Goal: Task Accomplishment & Management: Use online tool/utility

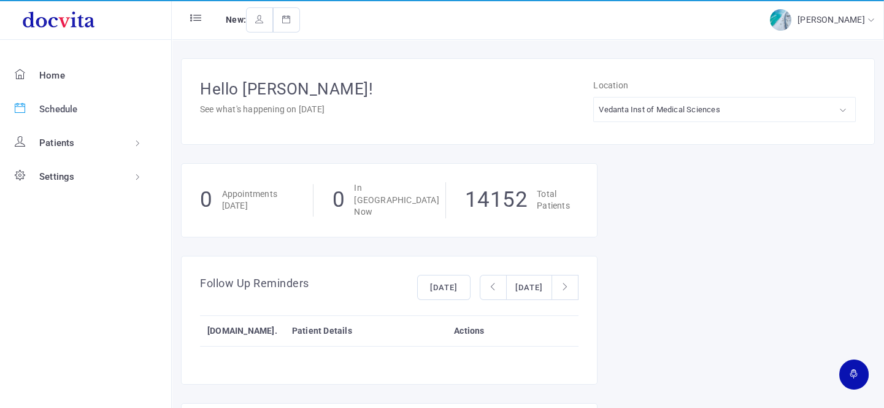
click at [59, 108] on span "Schedule" at bounding box center [58, 109] width 39 height 11
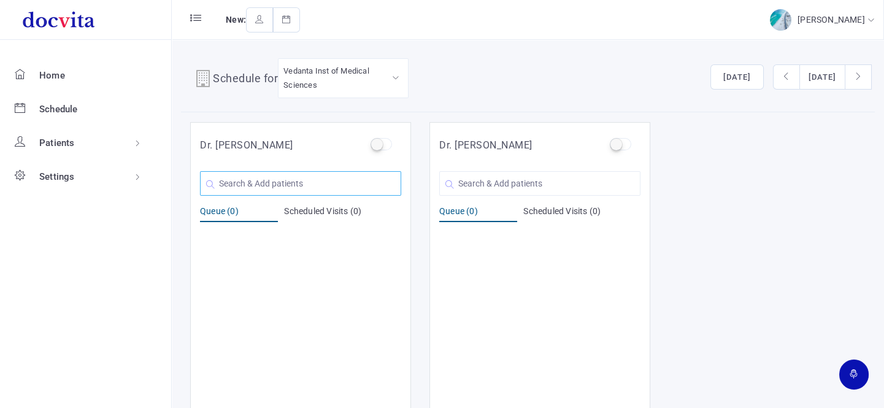
click at [374, 189] on input "text" at bounding box center [300, 183] width 201 height 25
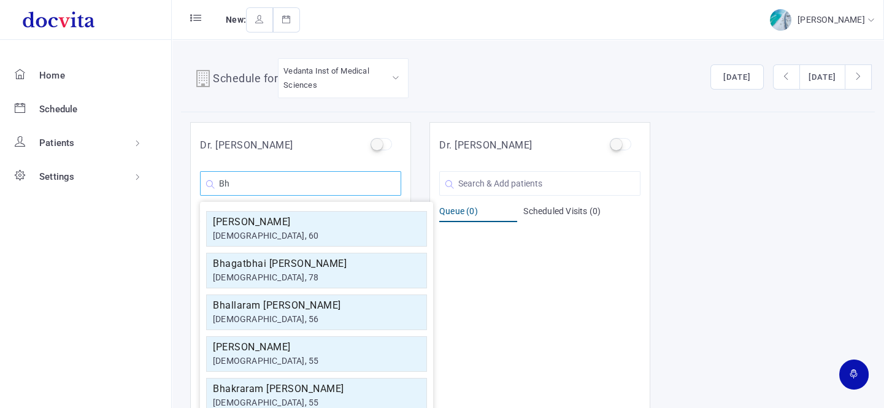
type input "B"
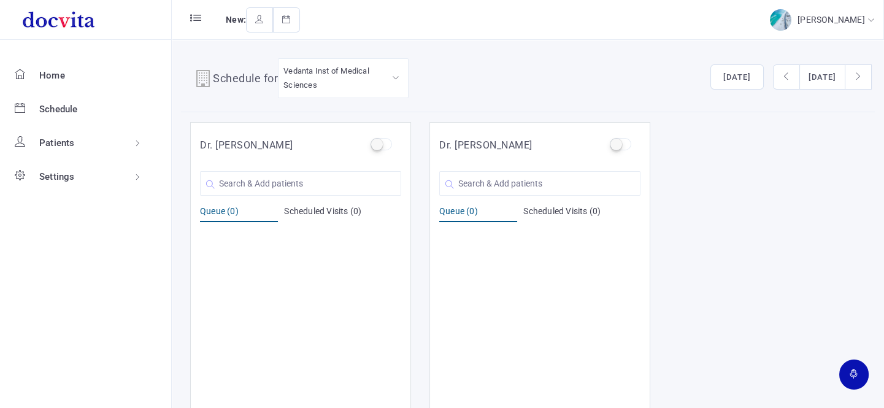
drag, startPoint x: 374, startPoint y: 189, endPoint x: 277, endPoint y: 293, distance: 142.7
click at [277, 293] on div at bounding box center [300, 312] width 201 height 175
click at [486, 184] on input "text" at bounding box center [539, 183] width 201 height 25
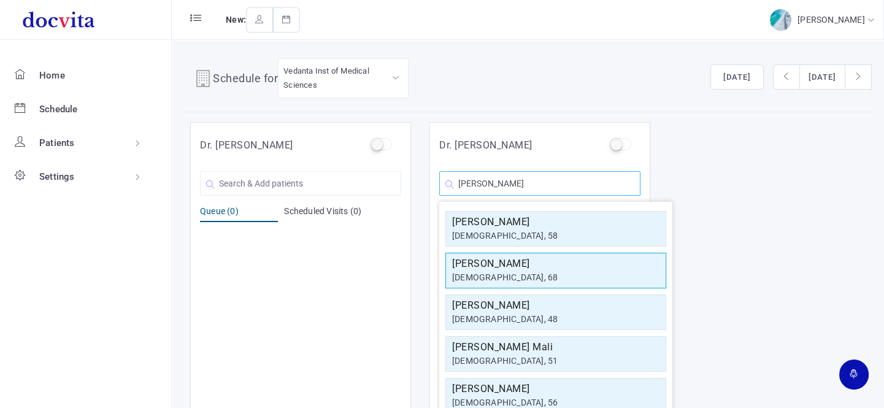
type input "[PERSON_NAME]"
click at [482, 271] on div "[DEMOGRAPHIC_DATA], 68" at bounding box center [555, 277] width 207 height 13
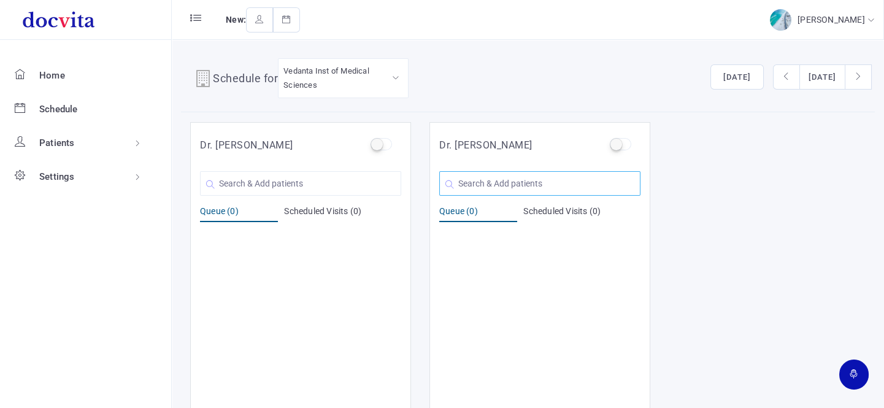
click at [518, 182] on input "text" at bounding box center [539, 183] width 201 height 25
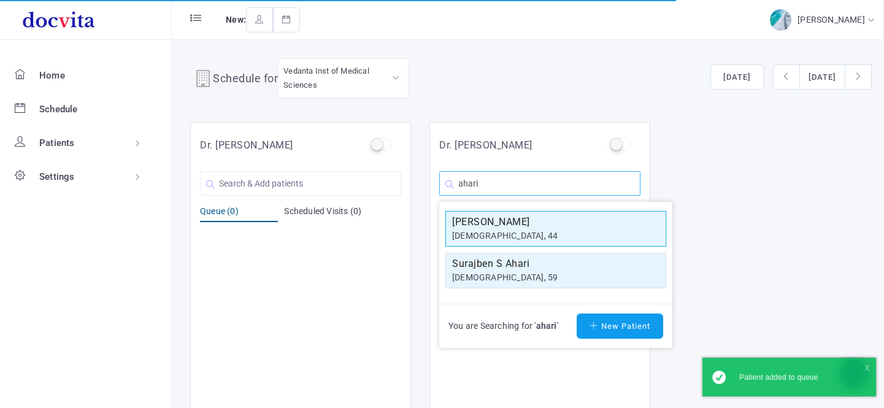
type input "ahari"
click at [518, 225] on h5 "[PERSON_NAME]" at bounding box center [555, 222] width 207 height 15
